Goal: Obtain resource: Obtain resource

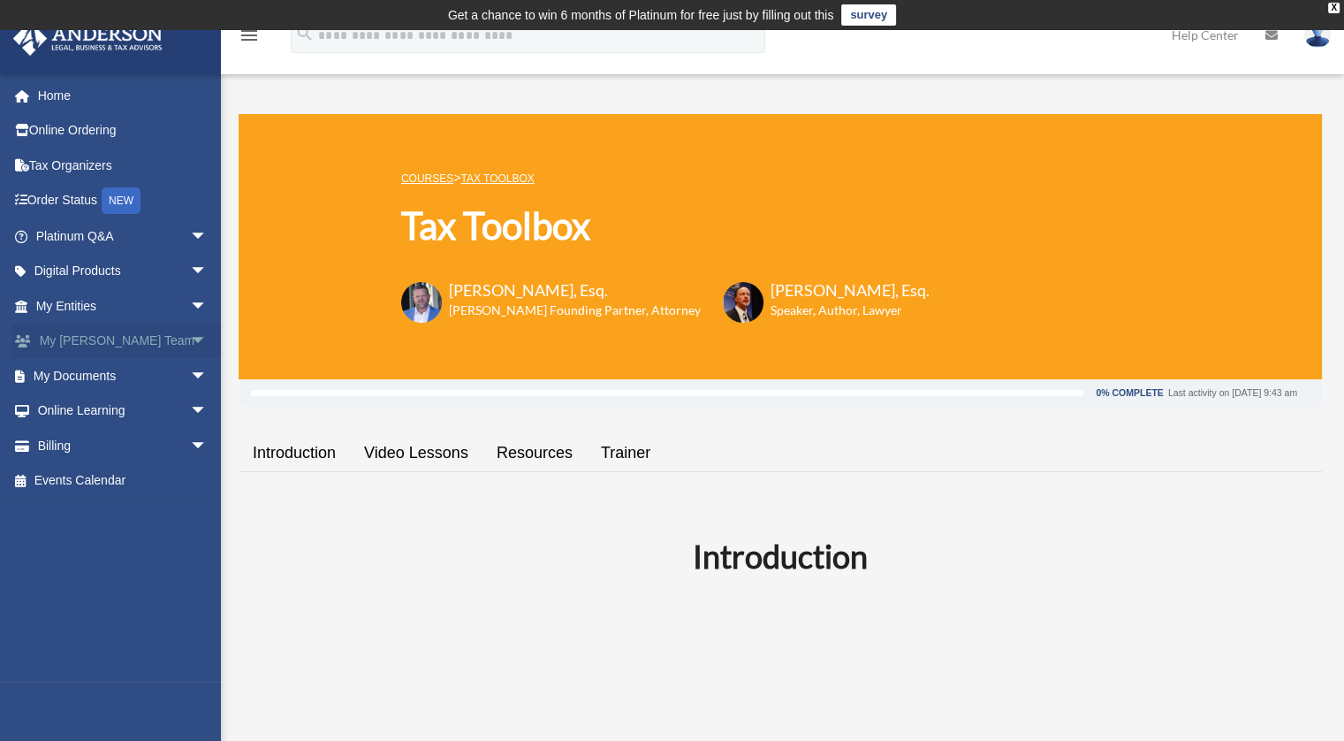
click at [164, 347] on link "My [PERSON_NAME] Team arrow_drop_down" at bounding box center [123, 341] width 222 height 35
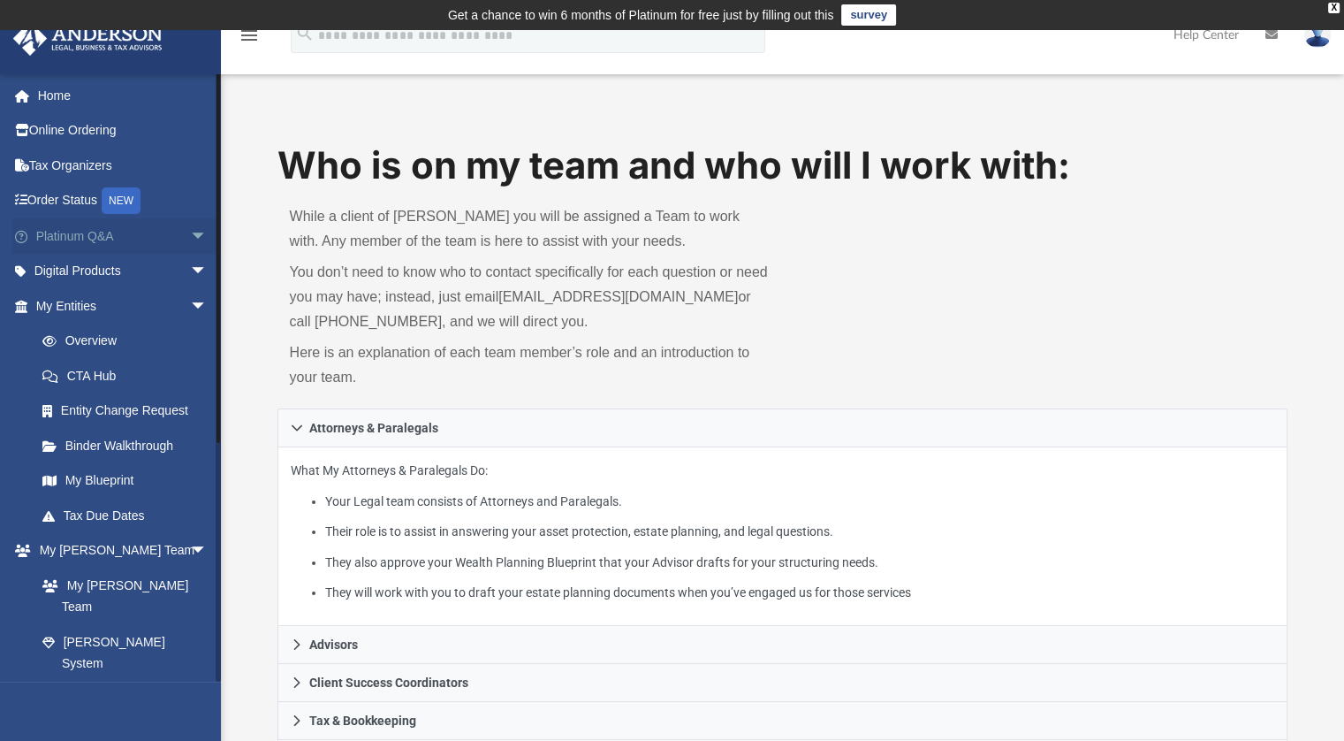
click at [165, 234] on link "Platinum Q&A arrow_drop_down" at bounding box center [123, 235] width 222 height 35
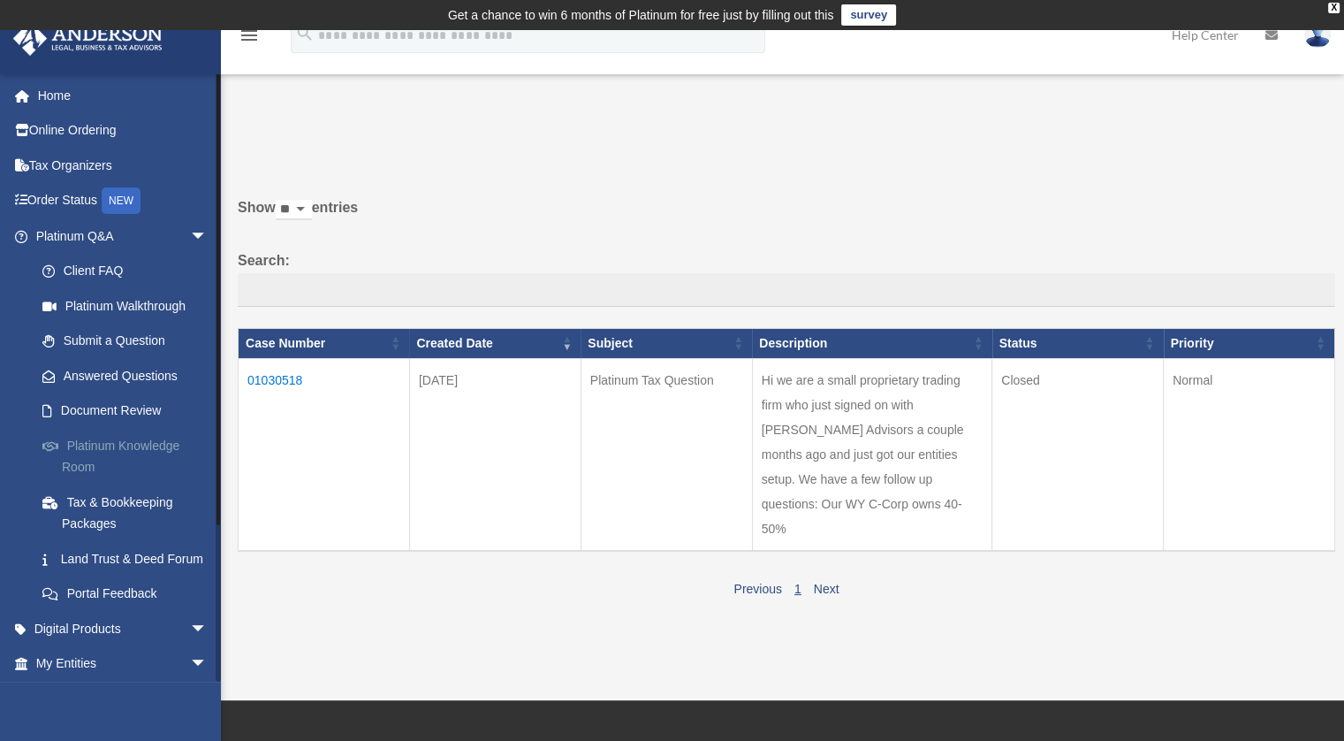
click at [146, 455] on link "Platinum Knowledge Room" at bounding box center [129, 456] width 209 height 57
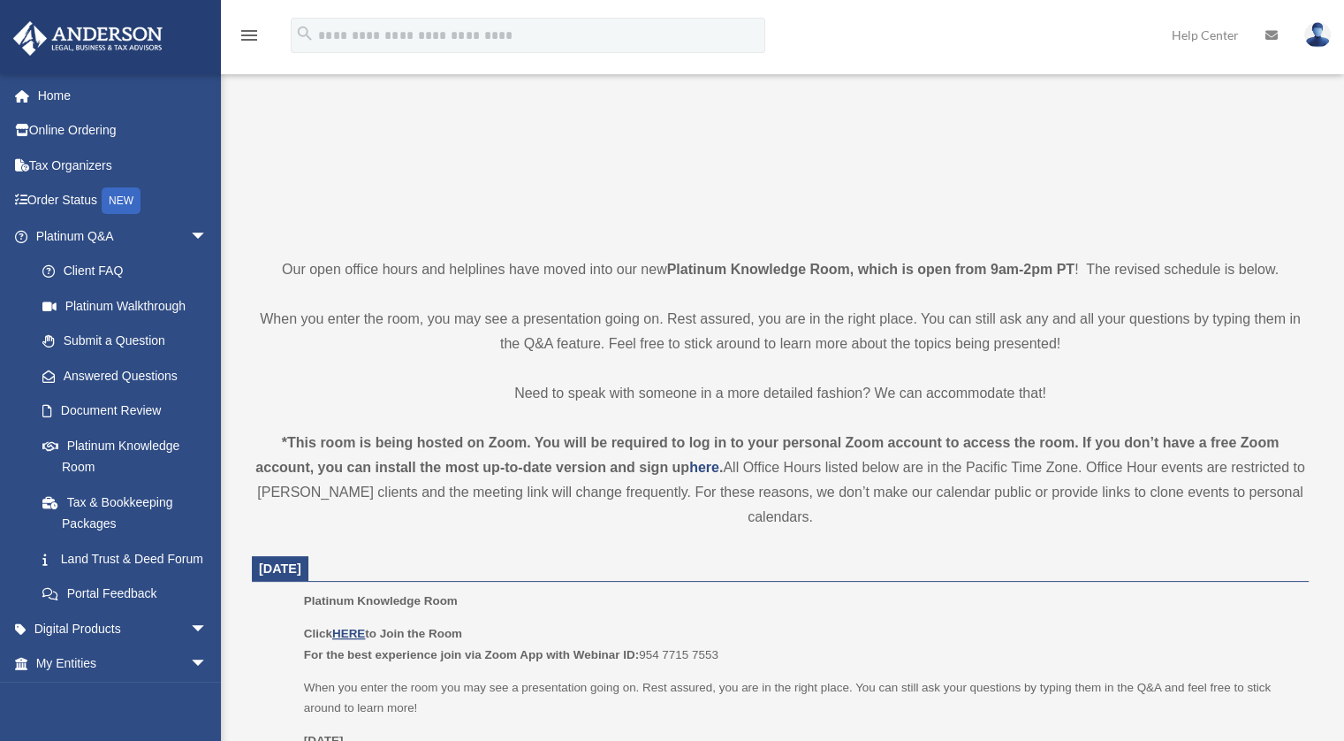
scroll to position [301, 0]
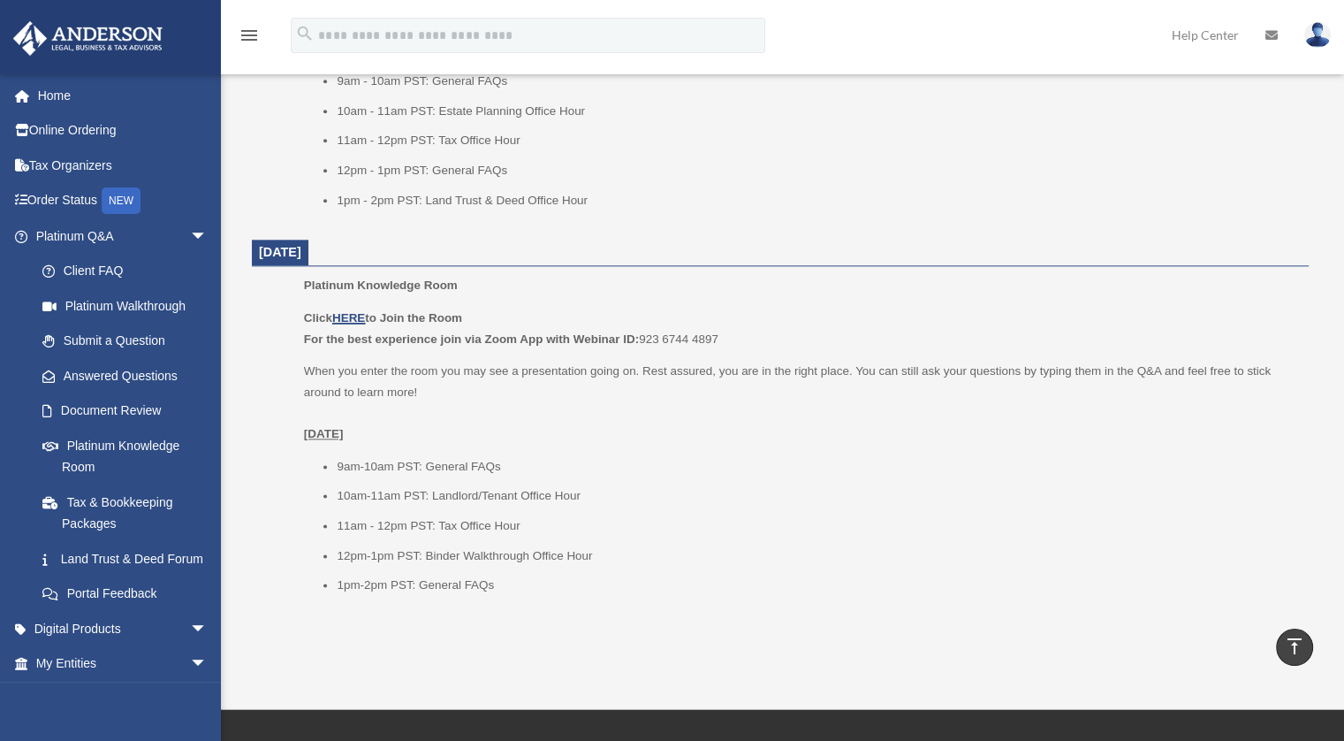
scroll to position [2088, 0]
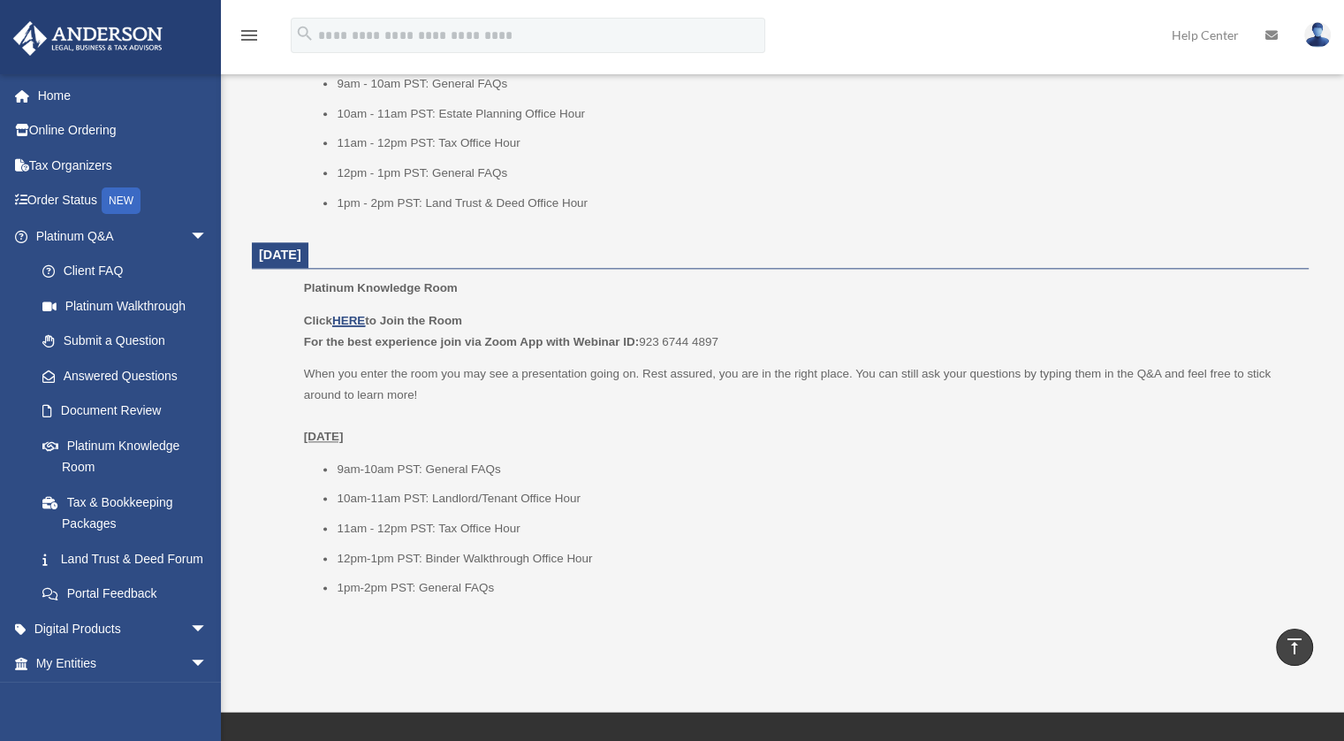
click at [463, 492] on li "10am-11am PST: Landlord/Tenant Office Hour" at bounding box center [817, 498] width 960 height 21
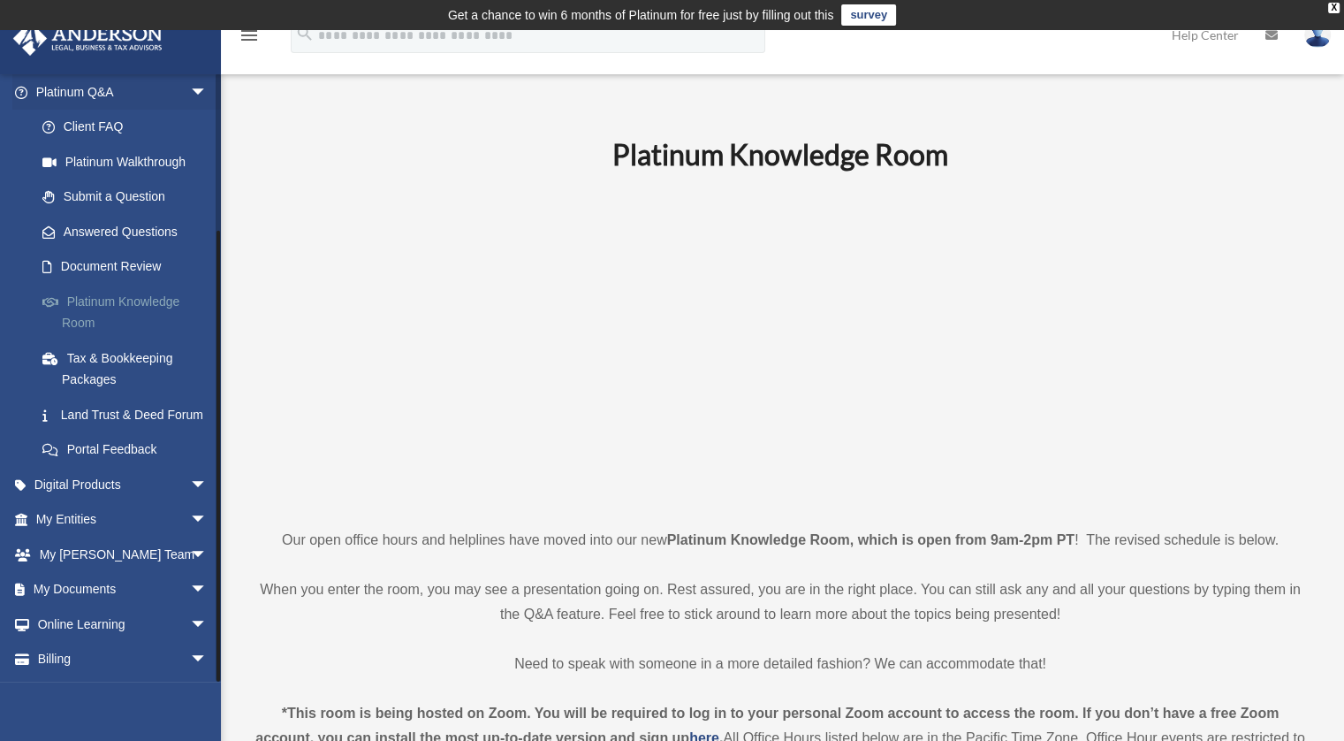
scroll to position [199, 0]
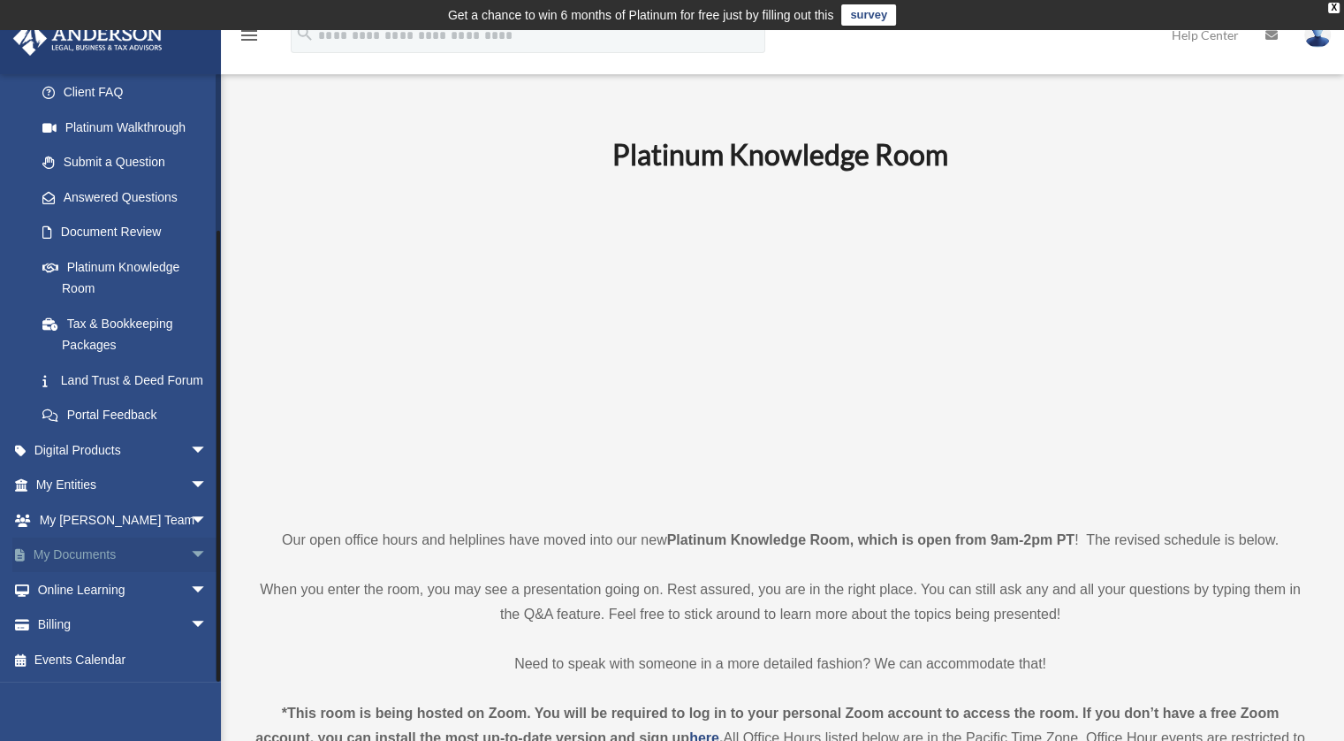
click at [103, 554] on link "My Documents arrow_drop_down" at bounding box center [123, 554] width 222 height 35
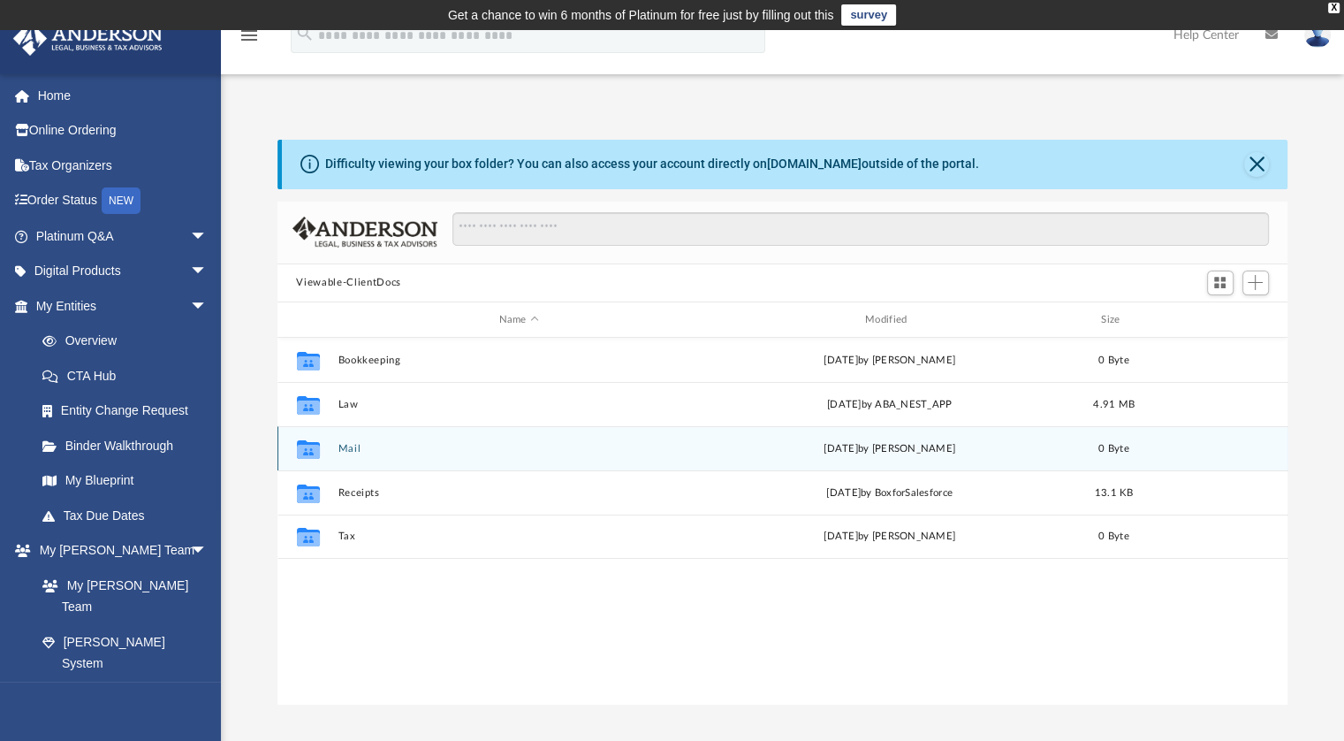
scroll to position [388, 997]
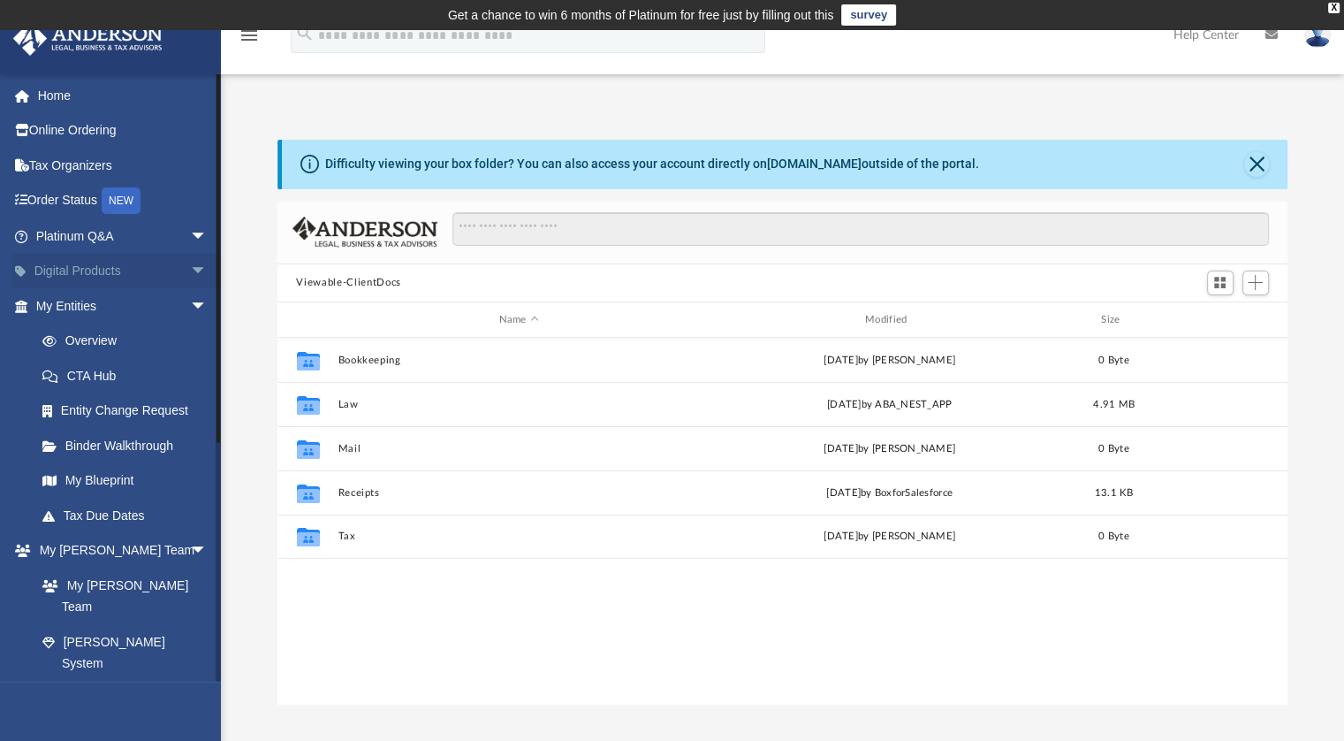
click at [190, 265] on span "arrow_drop_down" at bounding box center [207, 272] width 35 height 36
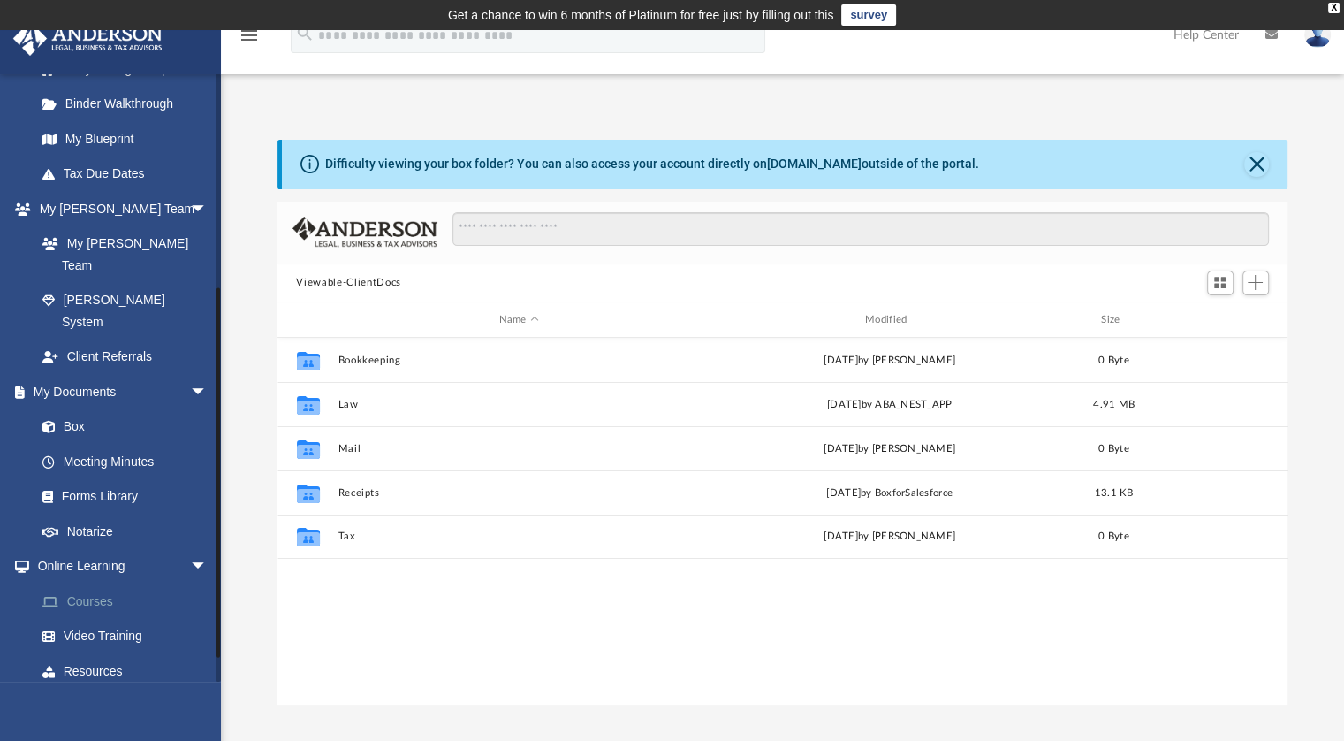
scroll to position [575, 0]
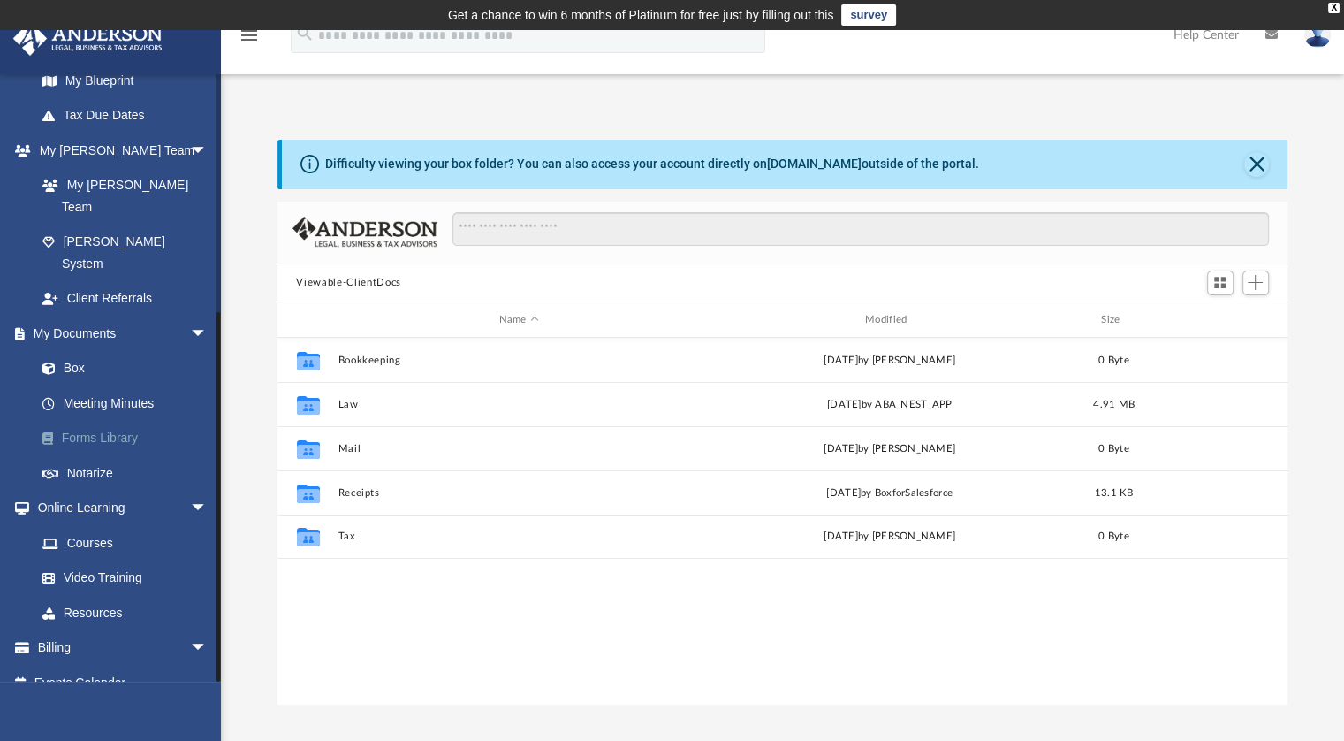
click at [106, 421] on link "Forms Library" at bounding box center [129, 438] width 209 height 35
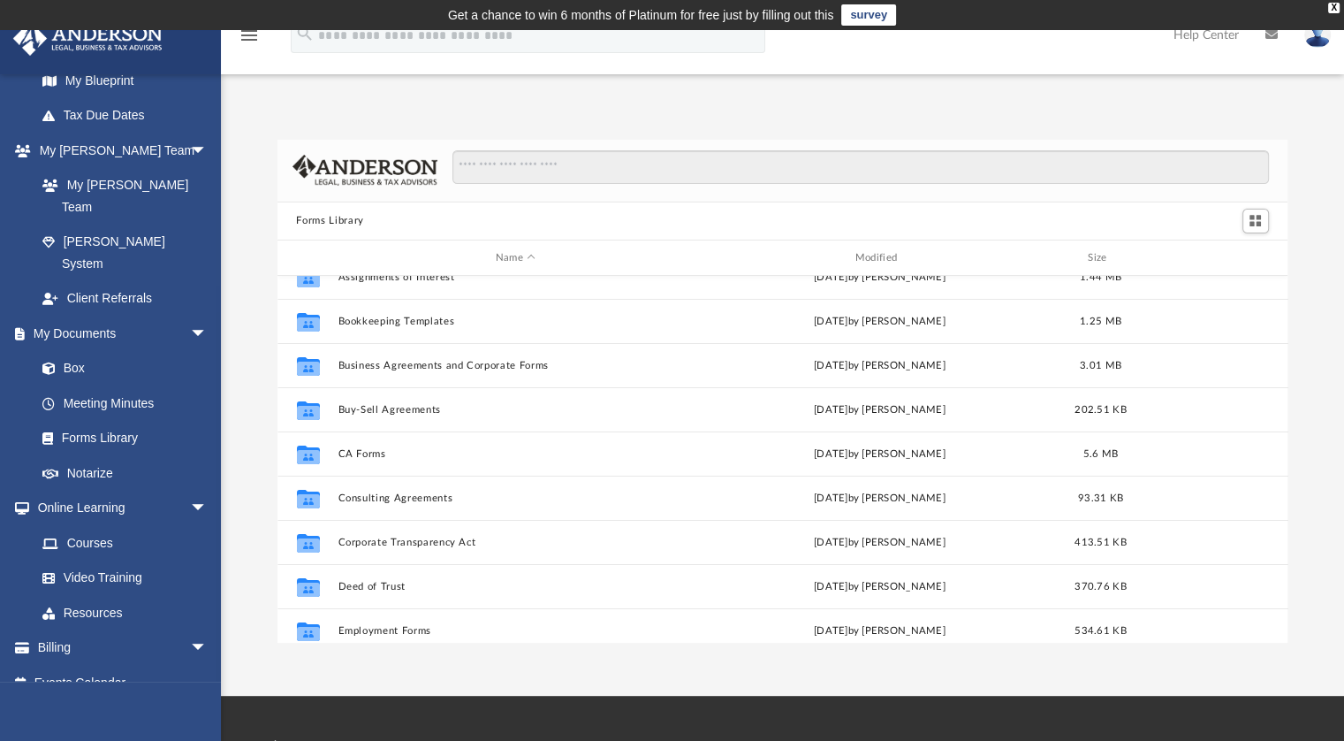
scroll to position [155, 0]
click at [589, 167] on input "Search files and folders" at bounding box center [861, 167] width 816 height 34
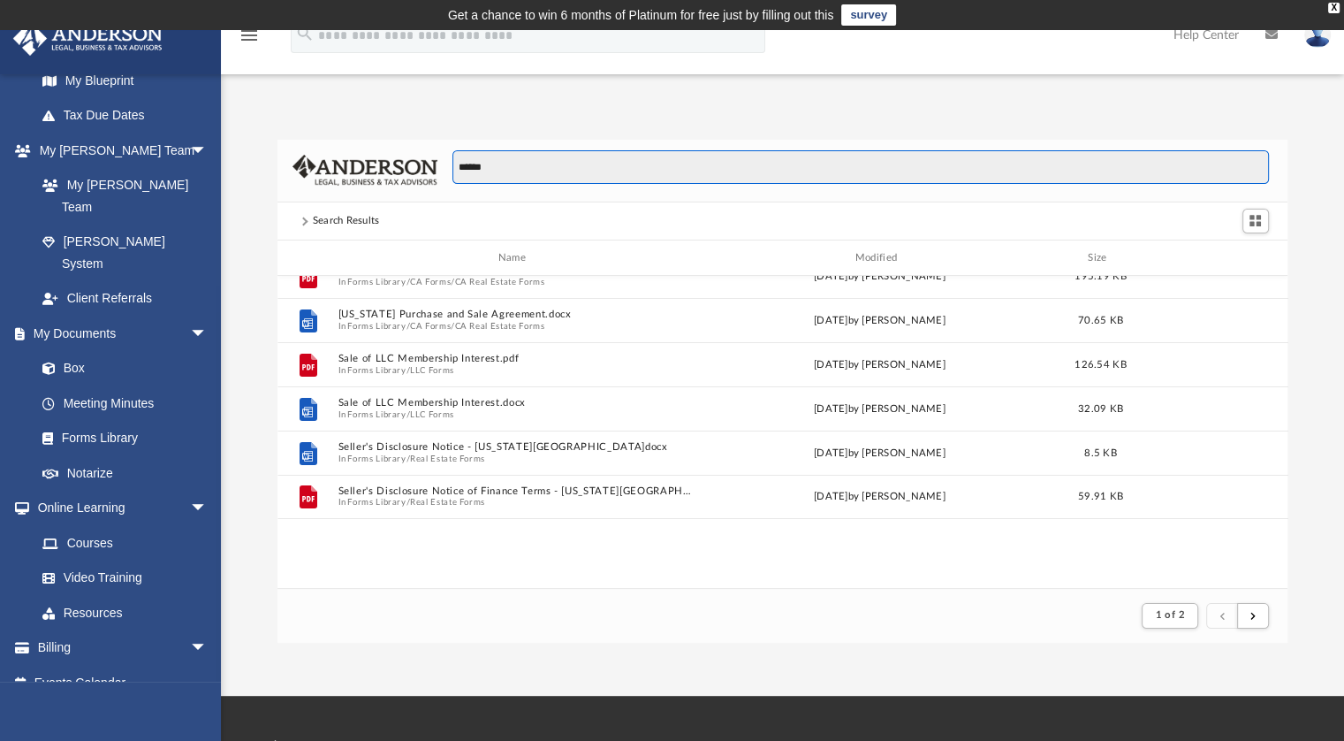
scroll to position [333, 997]
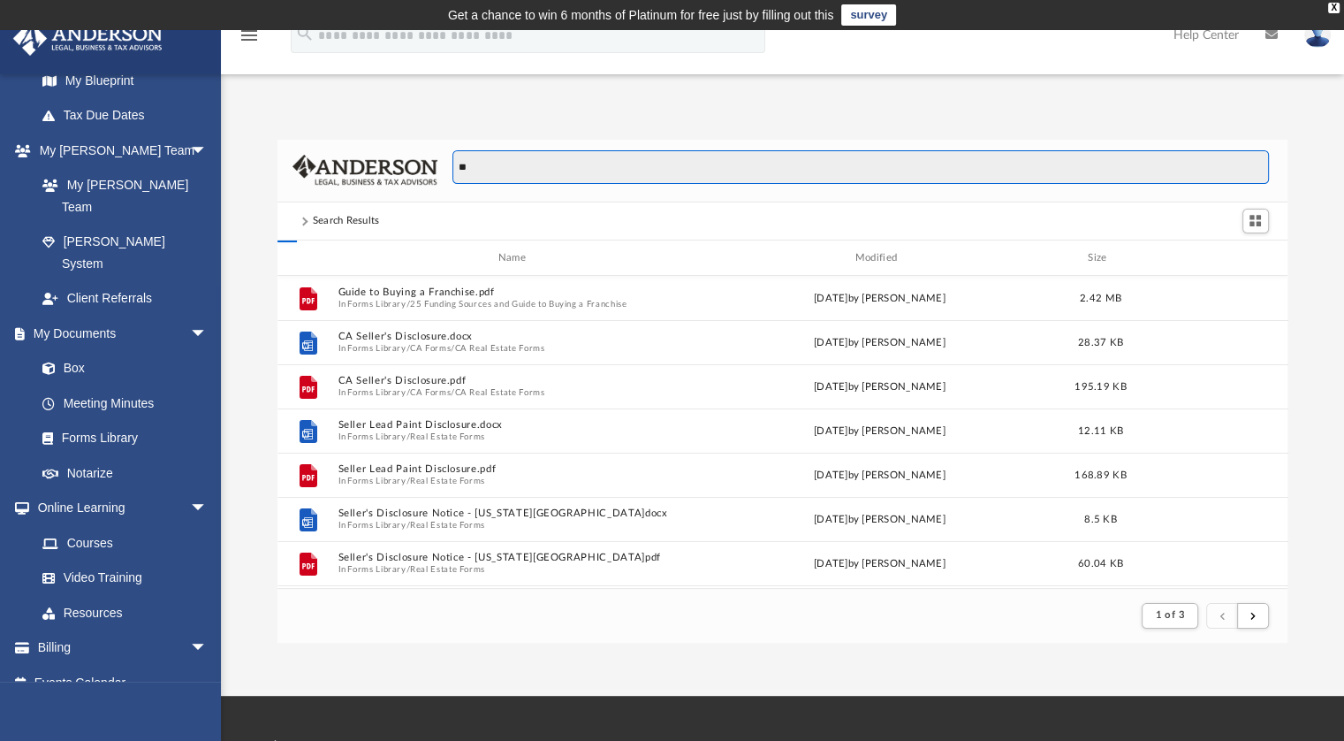
type input "*"
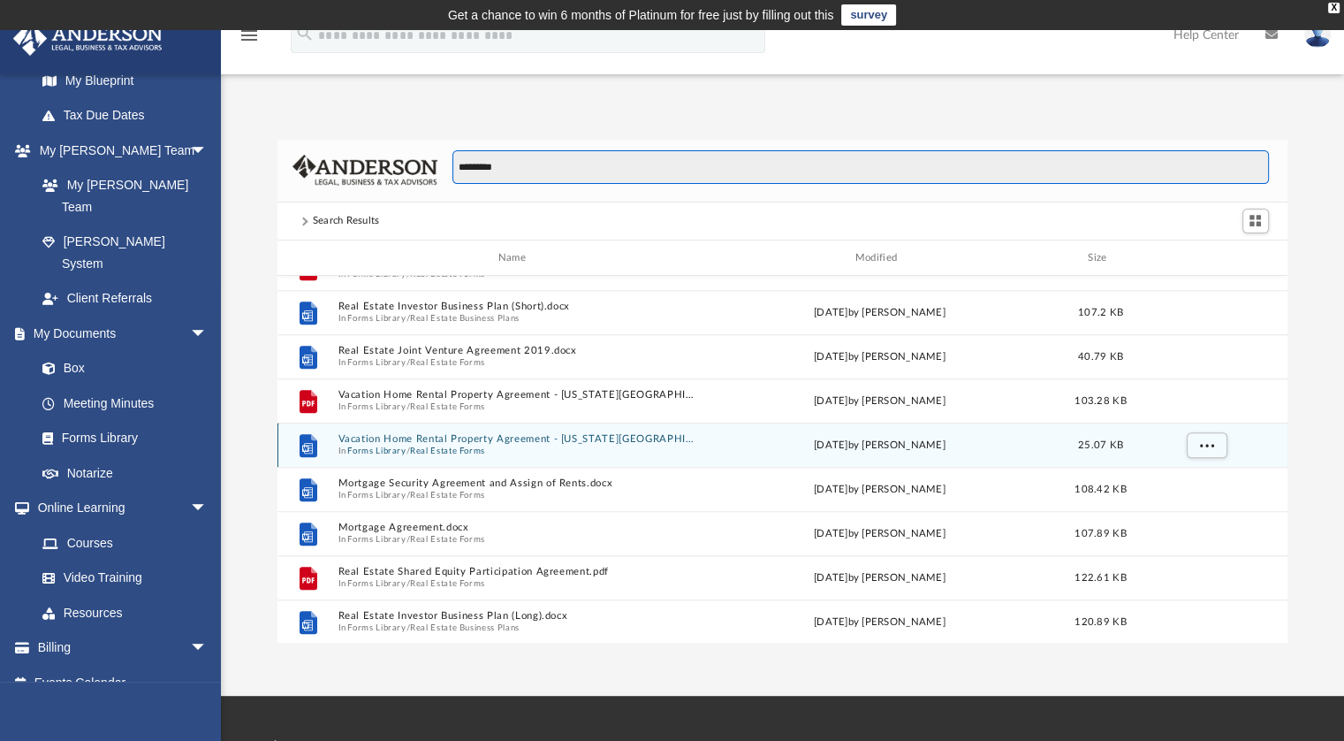
scroll to position [1267, 0]
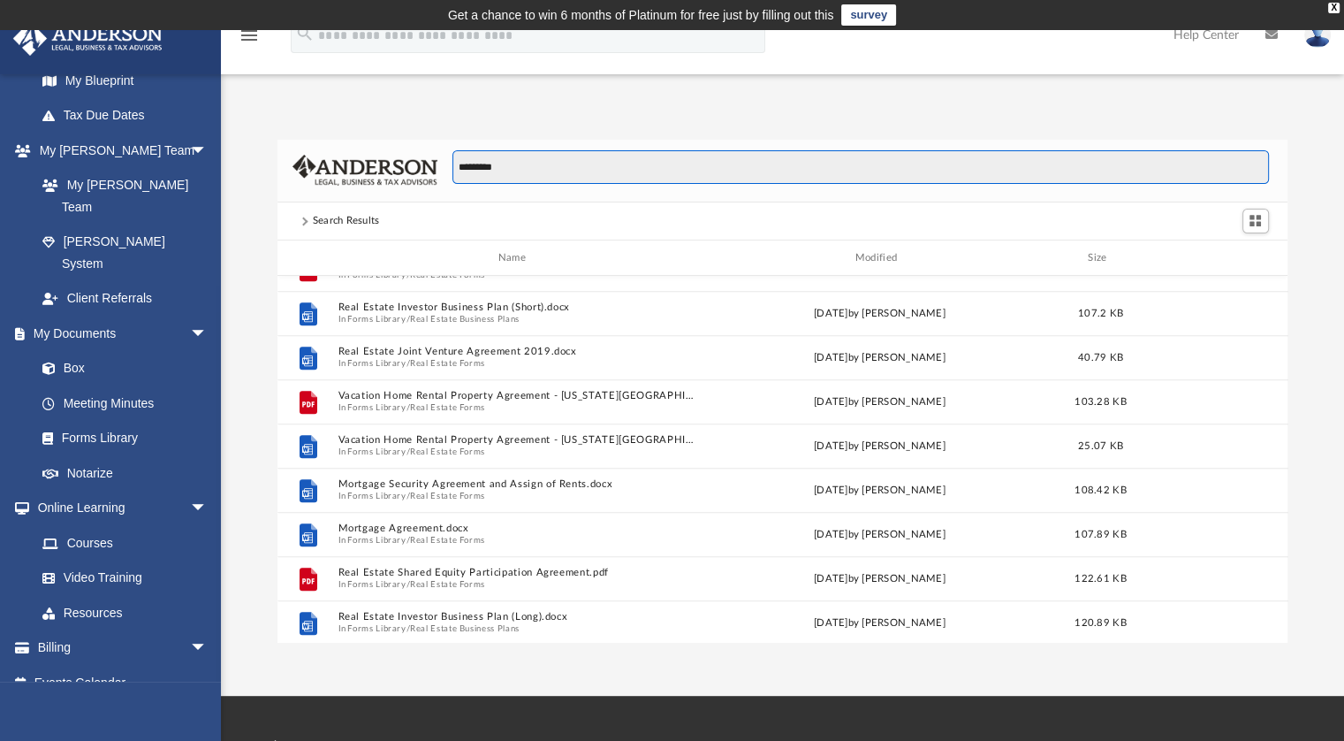
click at [523, 178] on input "*********" at bounding box center [861, 167] width 816 height 34
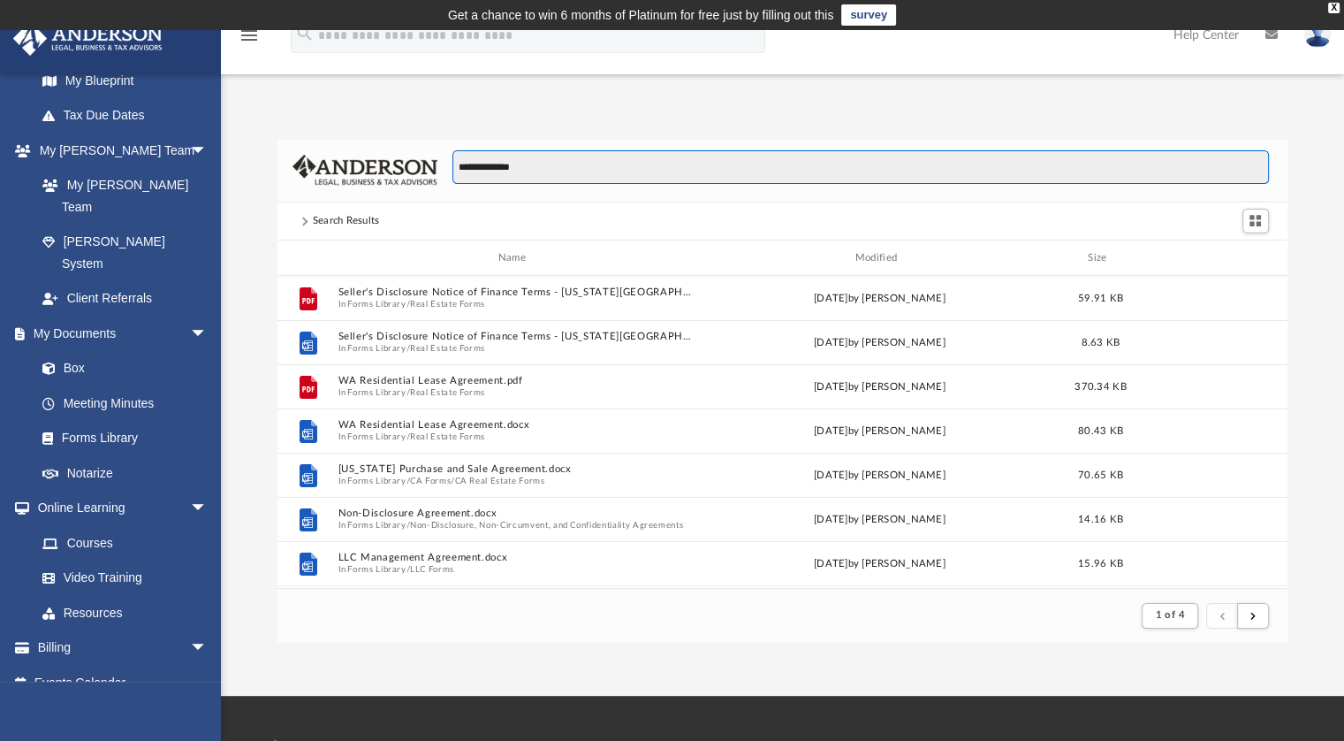
scroll to position [333, 997]
click at [1245, 620] on button "submit" at bounding box center [1253, 616] width 32 height 26
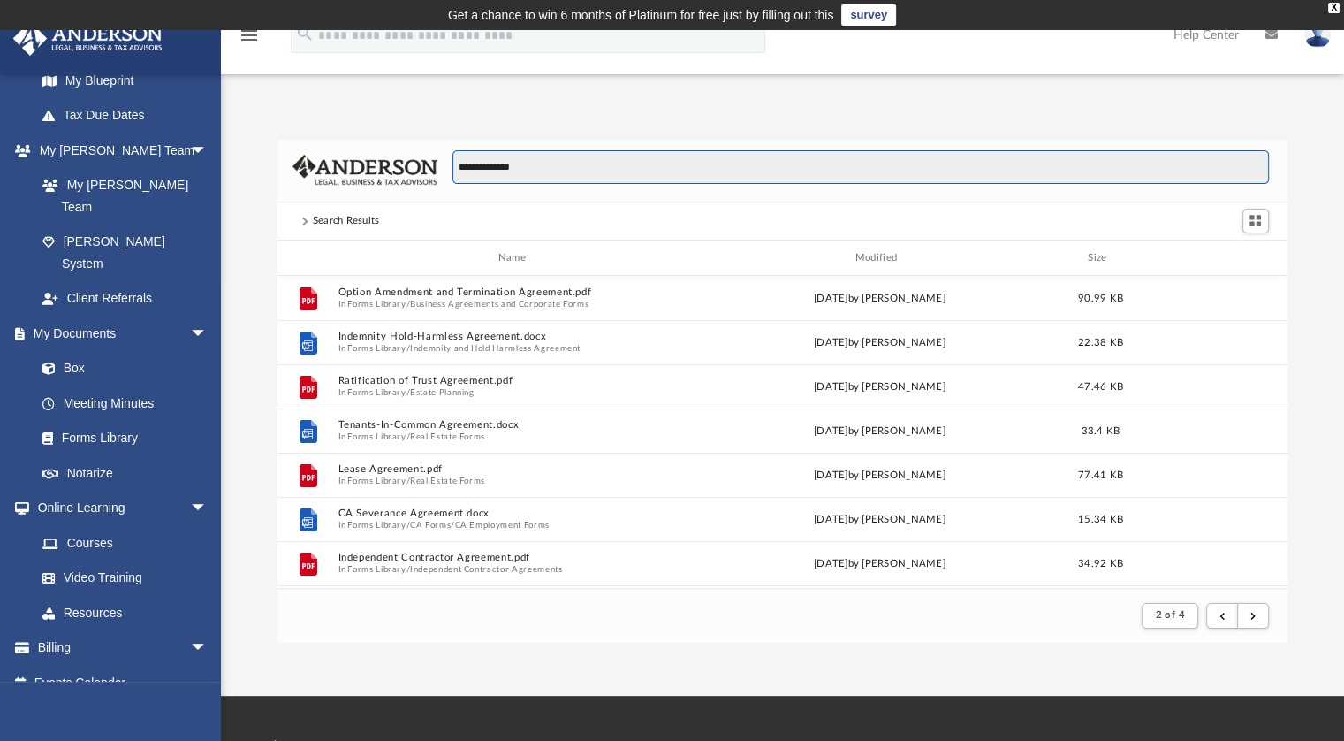
click at [566, 160] on input "**********" at bounding box center [861, 167] width 816 height 34
type input "**********"
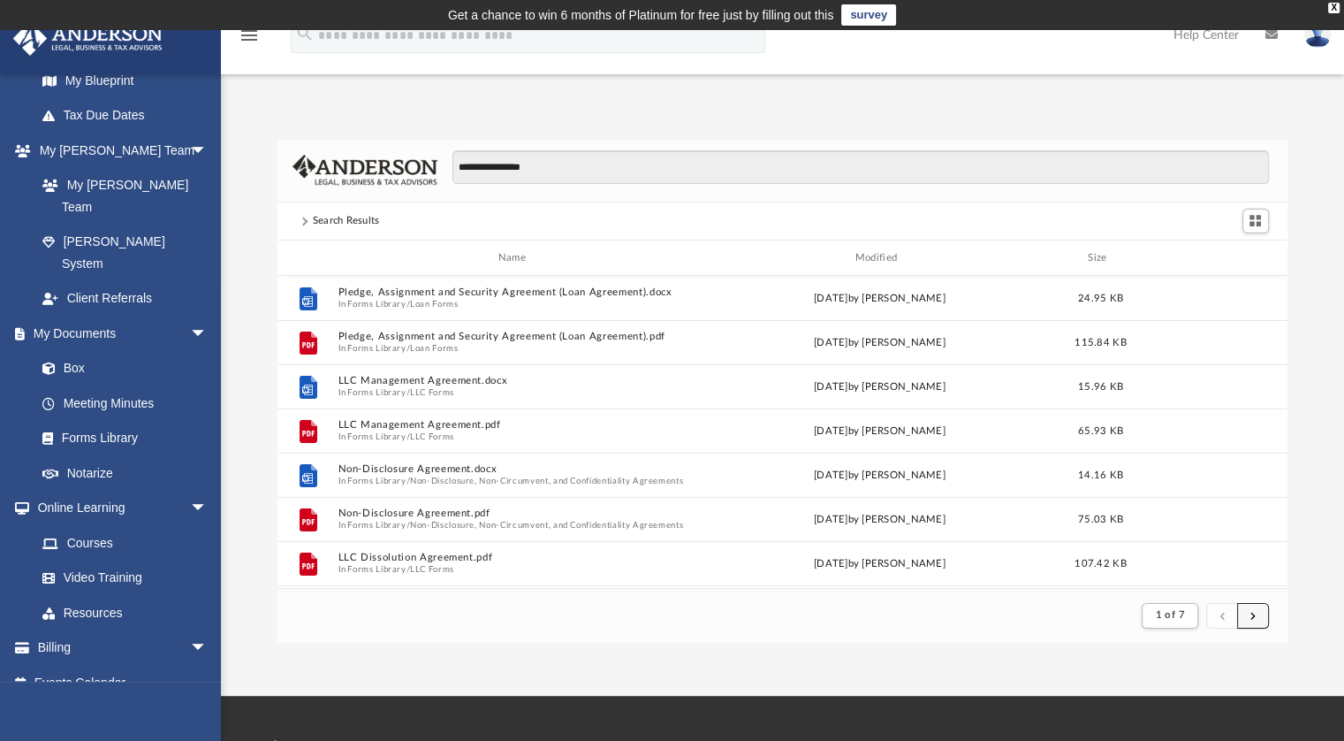
click at [1257, 609] on button "submit" at bounding box center [1253, 616] width 32 height 26
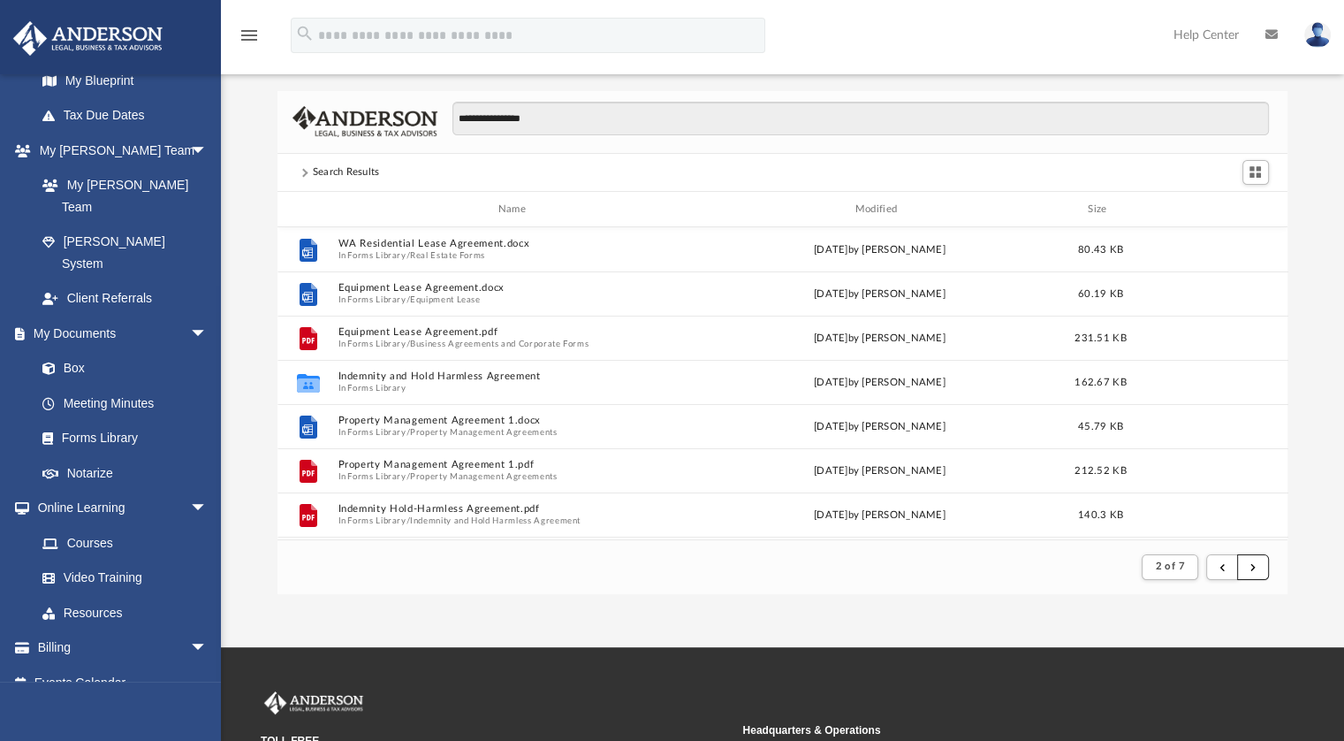
scroll to position [48, 0]
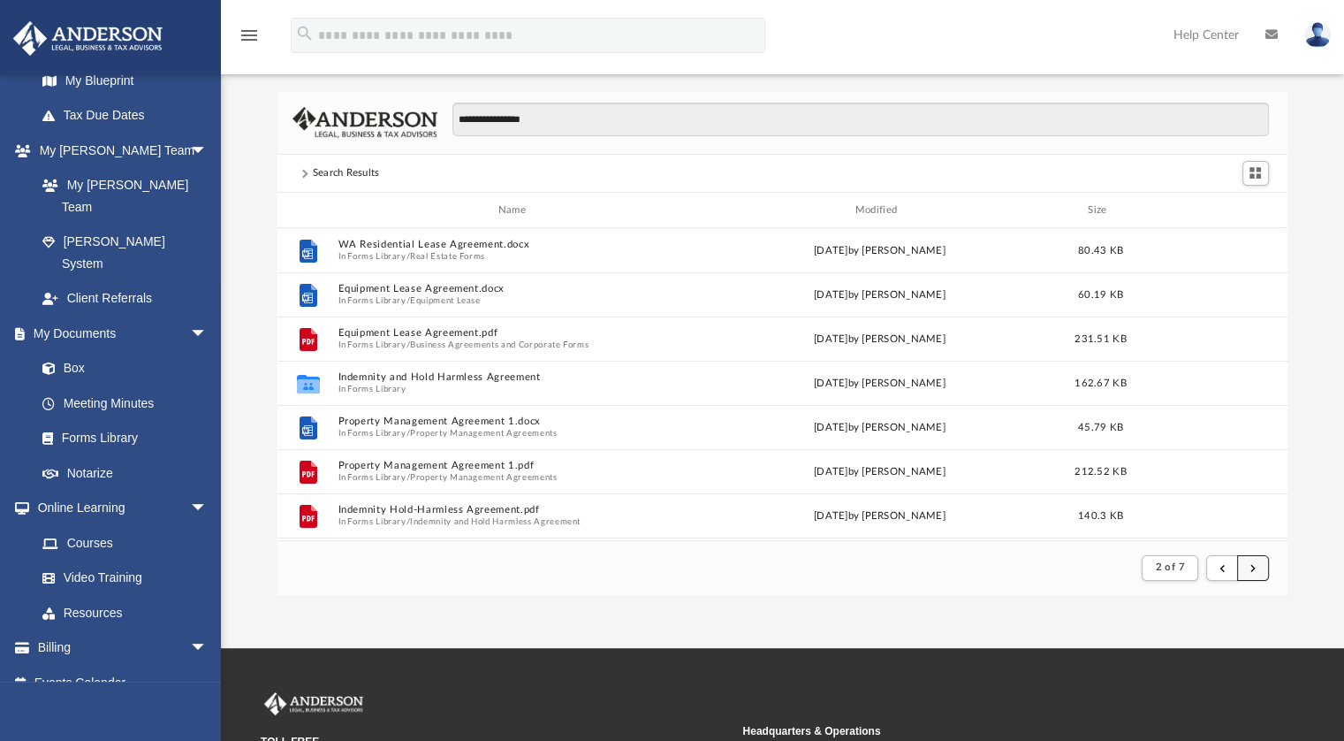
click at [1255, 560] on button "submit" at bounding box center [1253, 568] width 32 height 26
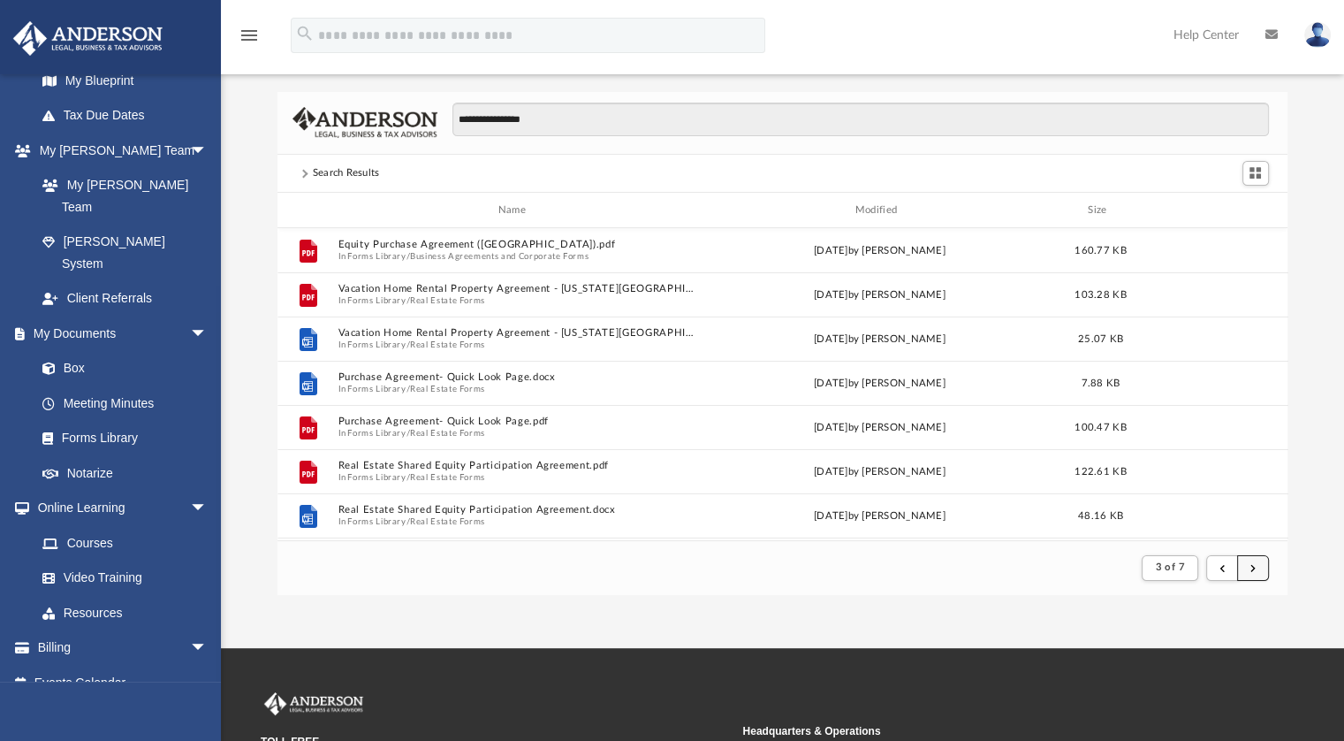
click at [1246, 564] on button "submit" at bounding box center [1253, 568] width 32 height 26
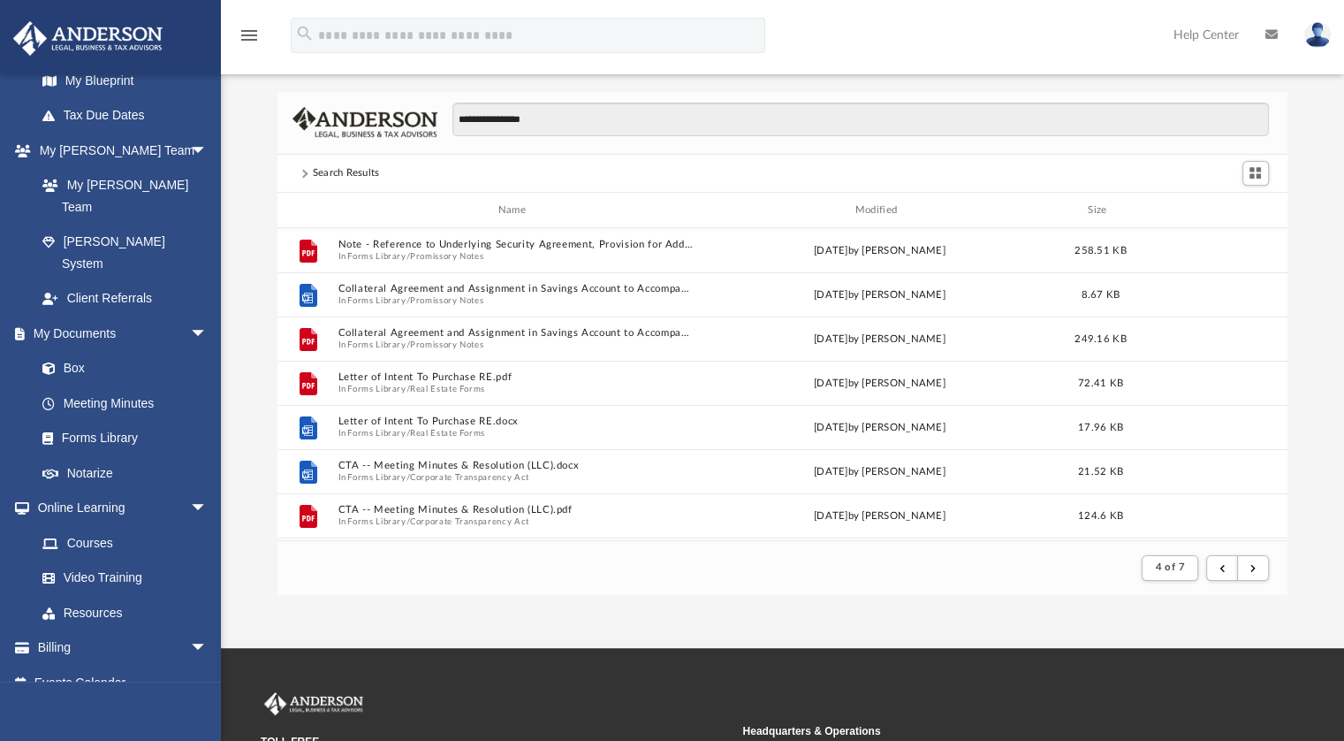
click at [1144, 556] on div "4 of 7" at bounding box center [1170, 568] width 64 height 33
